Goal: Communication & Community: Answer question/provide support

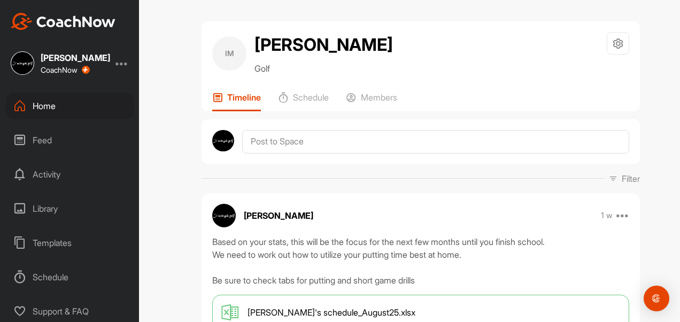
click at [50, 110] on div "Home" at bounding box center [70, 105] width 128 height 27
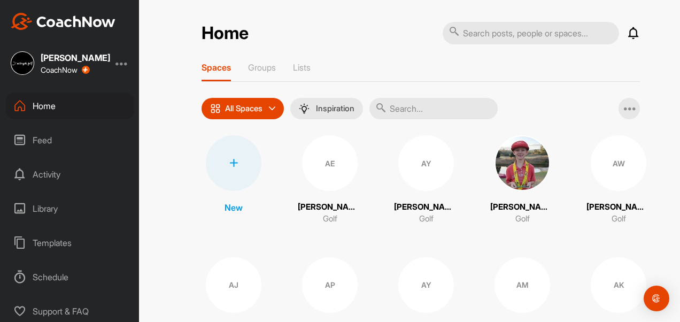
click at [46, 175] on div "Activity" at bounding box center [70, 174] width 128 height 27
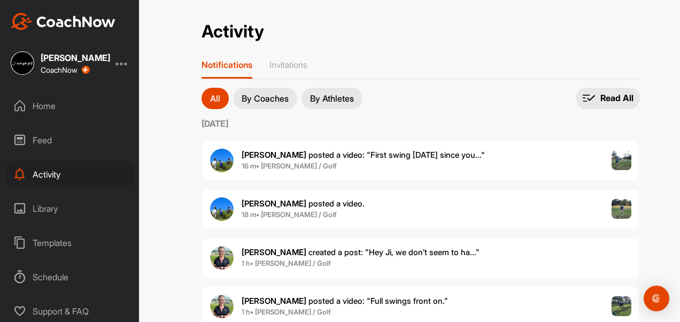
click at [445, 257] on div "[PERSON_NAME] created a post : "Hey Ji, we don’t seem to ha..." 1 h • [PERSON_N…" at bounding box center [420, 257] width 438 height 41
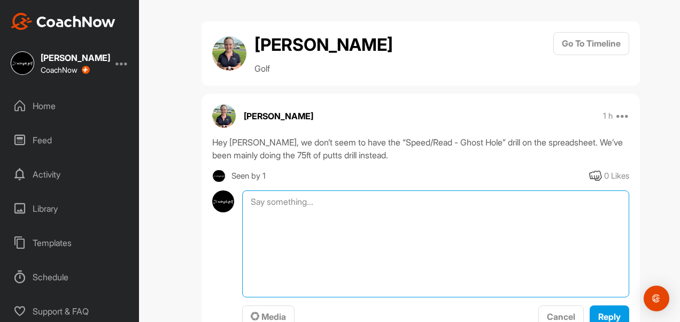
click at [294, 205] on textarea at bounding box center [435, 243] width 387 height 107
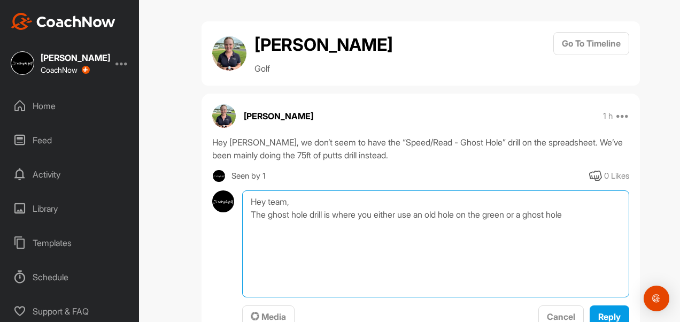
click at [336, 214] on textarea "Hey team, The ghost hole drill is where you either use an old hole on the green…" at bounding box center [435, 243] width 387 height 107
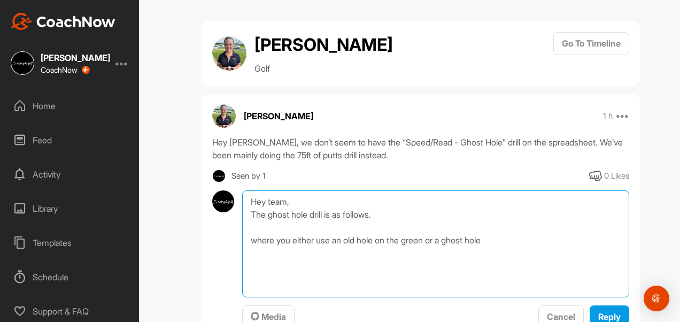
drag, startPoint x: 501, startPoint y: 238, endPoint x: 451, endPoint y: 241, distance: 49.8
click at [451, 241] on textarea "Hey team, The ghost hole drill is as follows. where you either use an old hole …" at bounding box center [435, 243] width 387 height 107
drag, startPoint x: 316, startPoint y: 236, endPoint x: 141, endPoint y: 229, distance: 175.4
click at [166, 228] on div "[PERSON_NAME] Golf Go To Timeline [PERSON_NAME] 1 h Report Delete Hey [PERSON_N…" at bounding box center [420, 161] width 518 height 322
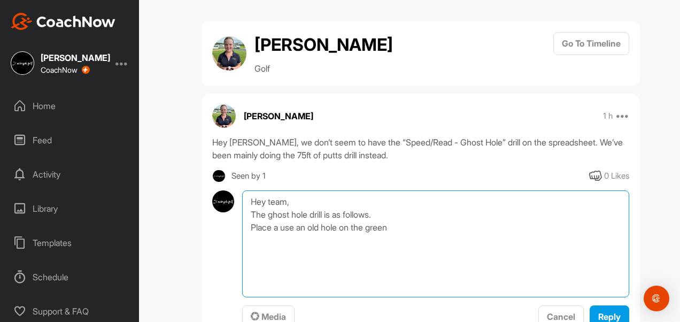
paste textarea "ghost hole"
click at [471, 227] on textarea "Hey team, The ghost hole drill is as follows. Place a ghost hole down or use an…" at bounding box center [435, 243] width 387 height 107
click at [562, 224] on textarea "Hey team, The ghost hole drill is as follows. Place a ghost hole down or use an…" at bounding box center [435, 243] width 387 height 107
click at [610, 227] on textarea "Hey team, The ghost hole drill is as follows. Place a ghost hole down or use an…" at bounding box center [435, 243] width 387 height 107
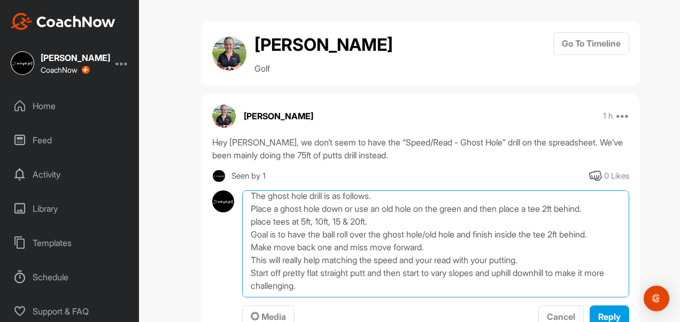
scroll to position [31, 0]
type textarea "Hey team, The ghost hole drill is as follows. Place a ghost hole down or use an…"
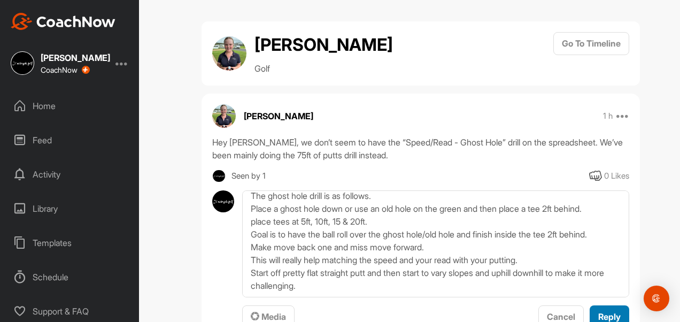
click at [608, 308] on button "Reply" at bounding box center [609, 316] width 40 height 23
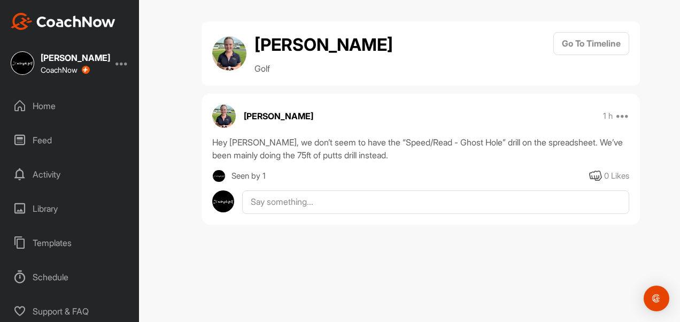
scroll to position [0, 0]
